Goal: Book appointment/travel/reservation

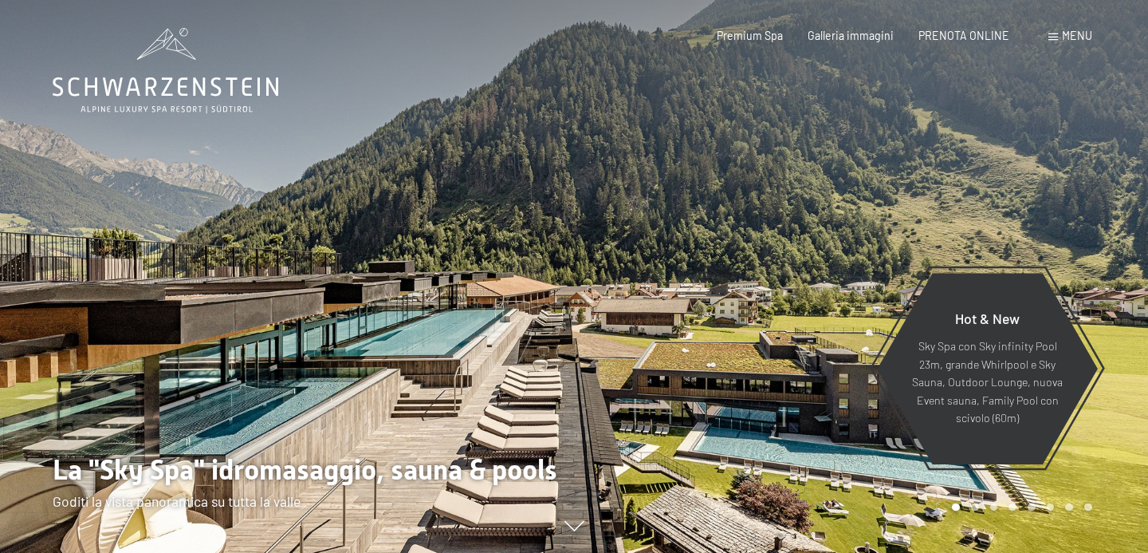
click at [945, 44] on div "Prenotazione Richiesta Premium Spa Galleria immagini PRENOTA ONLINE Menu DE IT …" at bounding box center [879, 36] width 424 height 16
click at [954, 28] on div "Prenotazione Richiesta Premium Spa Galleria immagini PRENOTA ONLINE Menu DE IT …" at bounding box center [879, 36] width 424 height 16
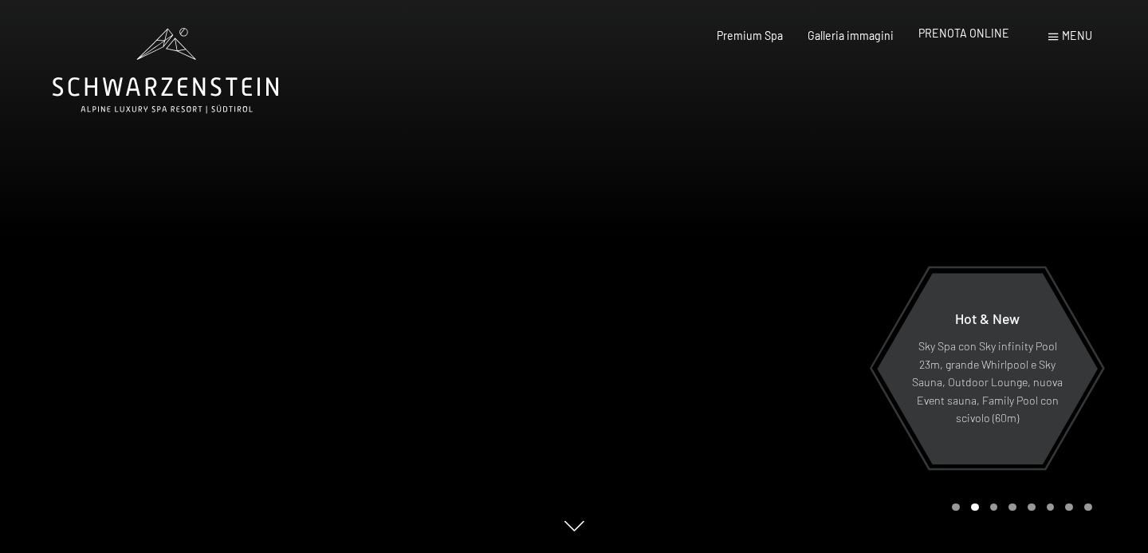
click at [954, 29] on span "PRENOTA ONLINE" at bounding box center [963, 33] width 91 height 14
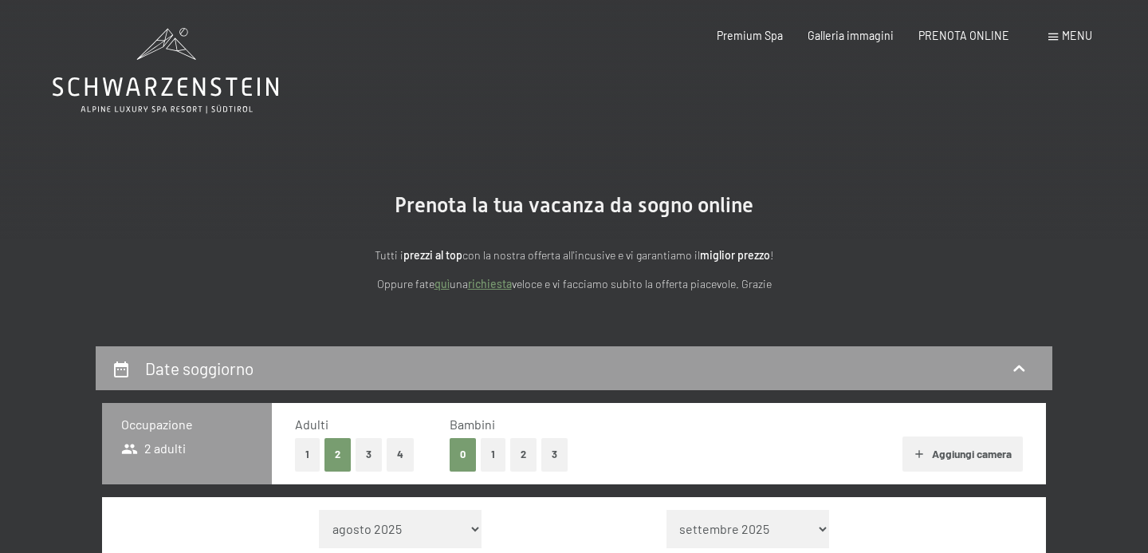
click at [954, 29] on span "PRENOTA ONLINE" at bounding box center [963, 36] width 91 height 14
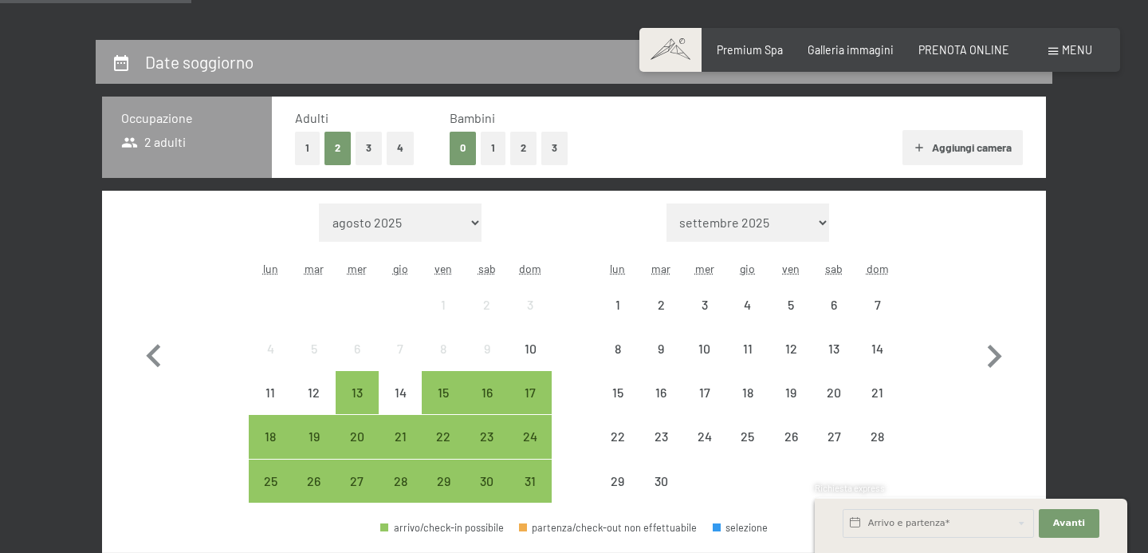
scroll to position [326, 0]
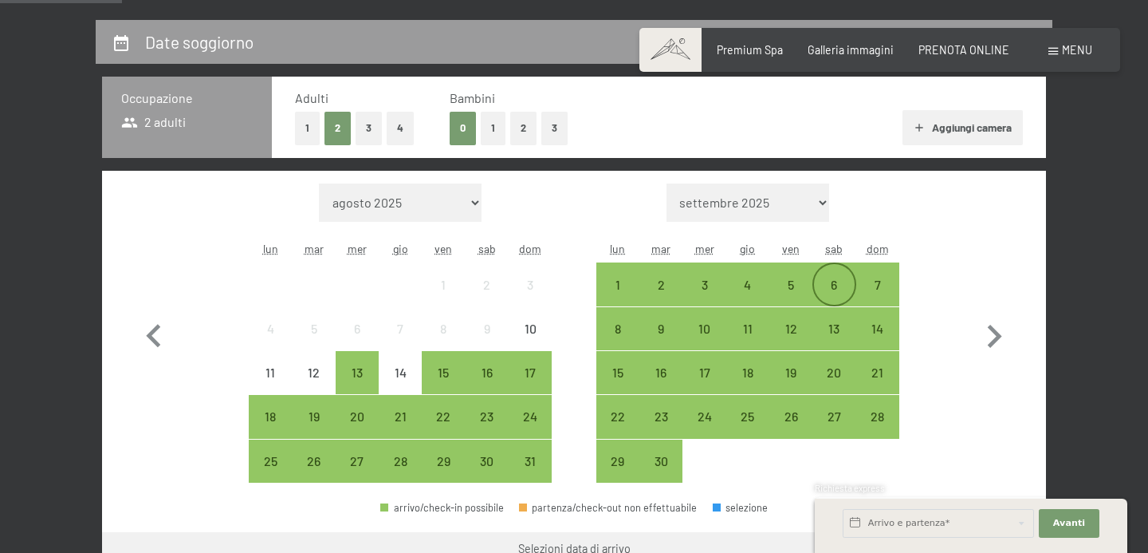
click at [844, 281] on div "6" at bounding box center [834, 298] width 40 height 40
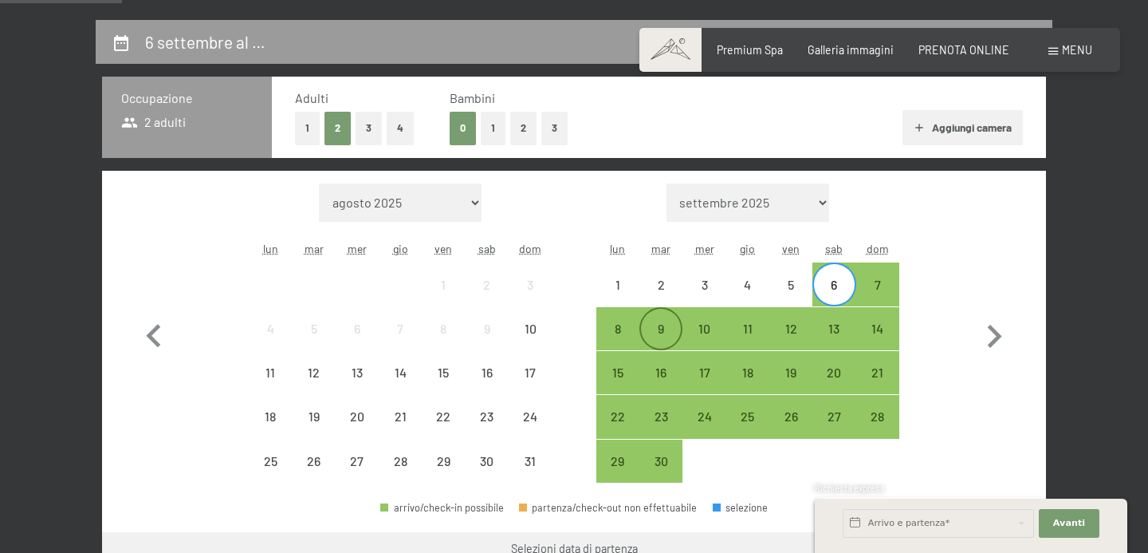
click at [643, 337] on div "9" at bounding box center [661, 342] width 40 height 40
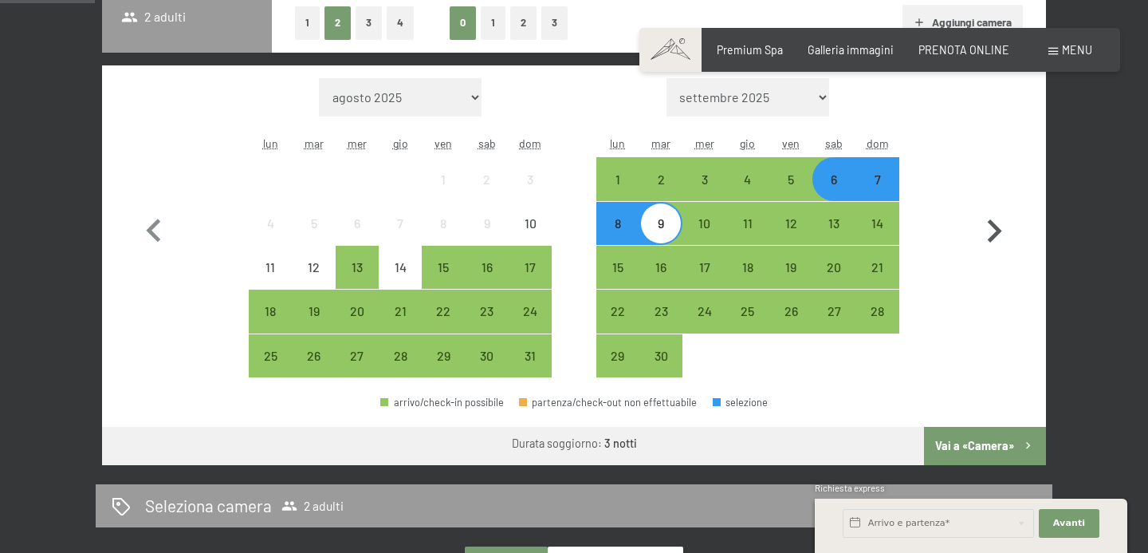
scroll to position [437, 0]
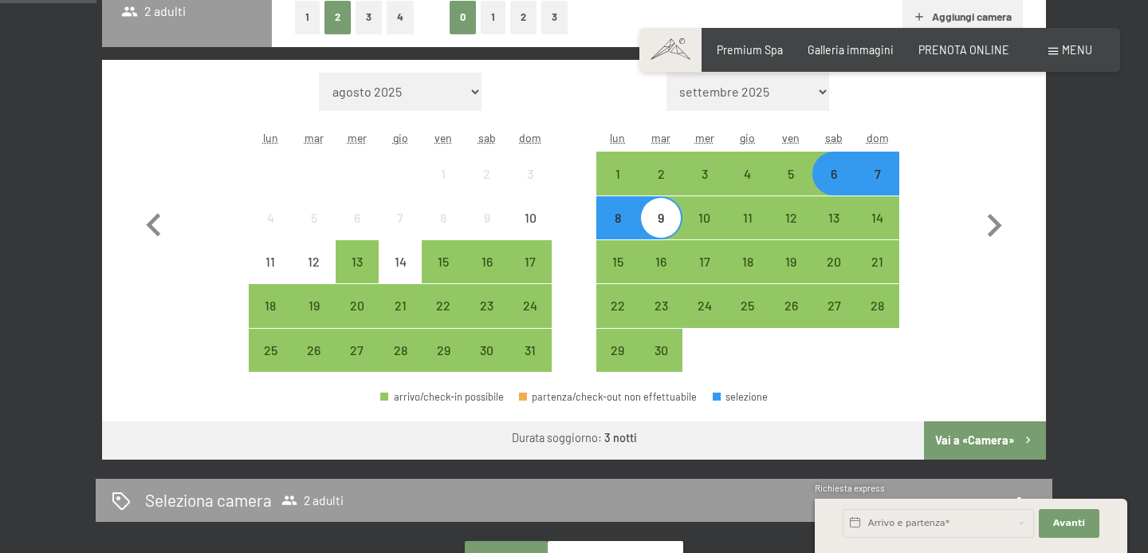
click at [971, 435] on button "Vai a «Camera»" at bounding box center [985, 440] width 122 height 38
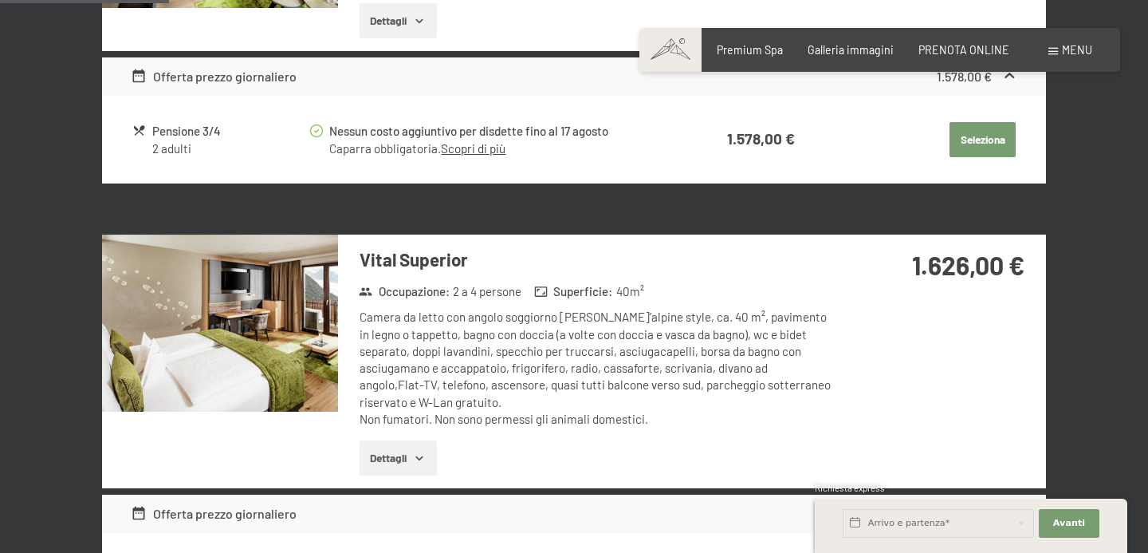
scroll to position [732, 0]
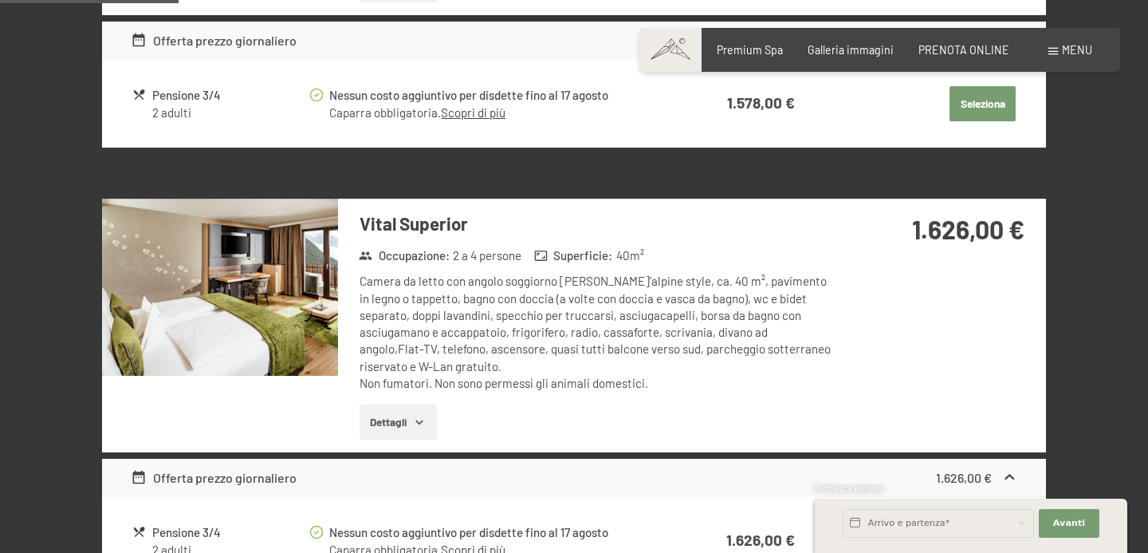
click at [877, 22] on div "Offerta prezzo giornaliero 1.578,00 €" at bounding box center [574, 41] width 944 height 38
